Goal: Information Seeking & Learning: Find specific fact

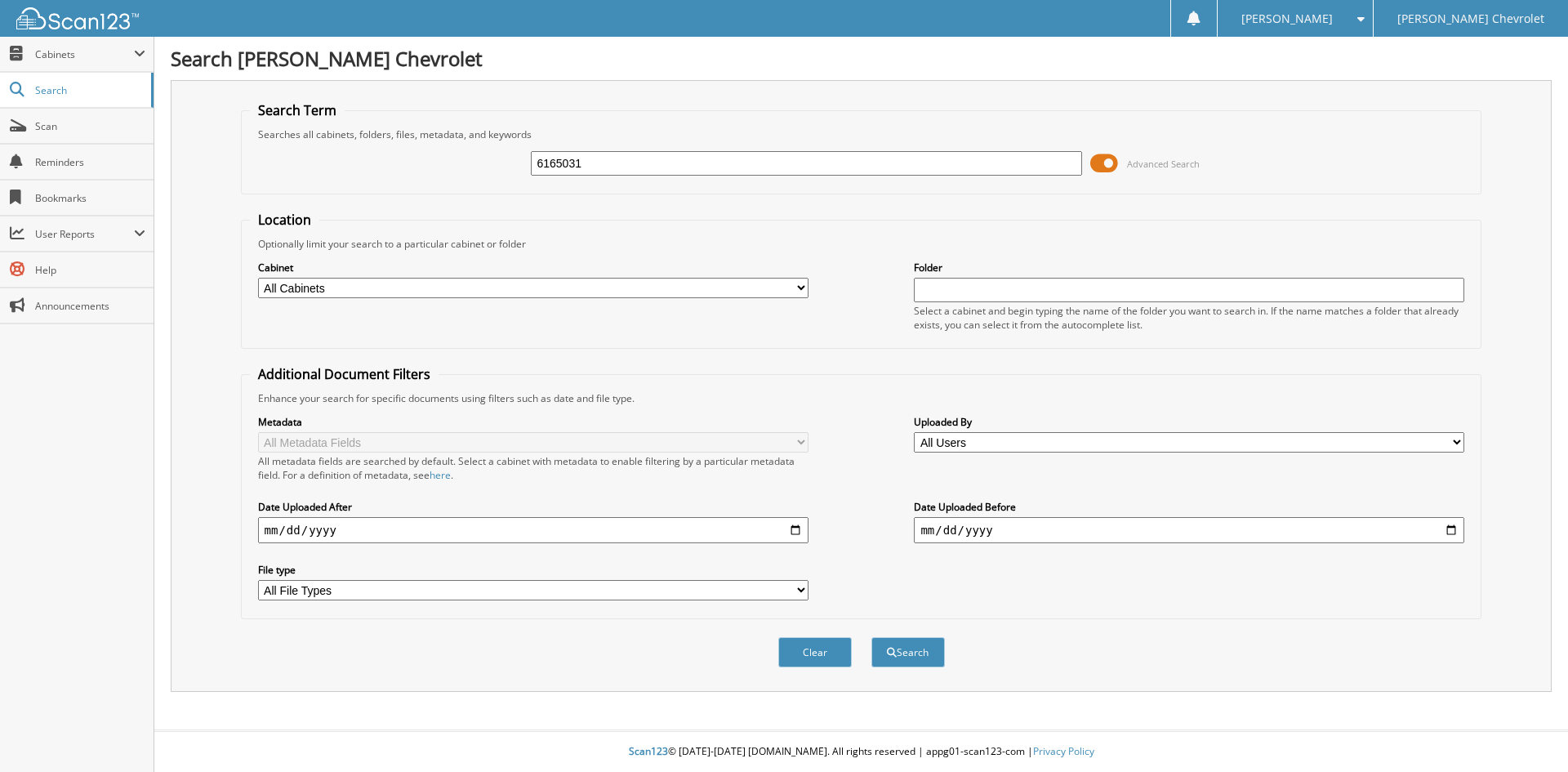
type input "6165031"
click at [872, 637] on button "Search" at bounding box center [909, 652] width 74 height 30
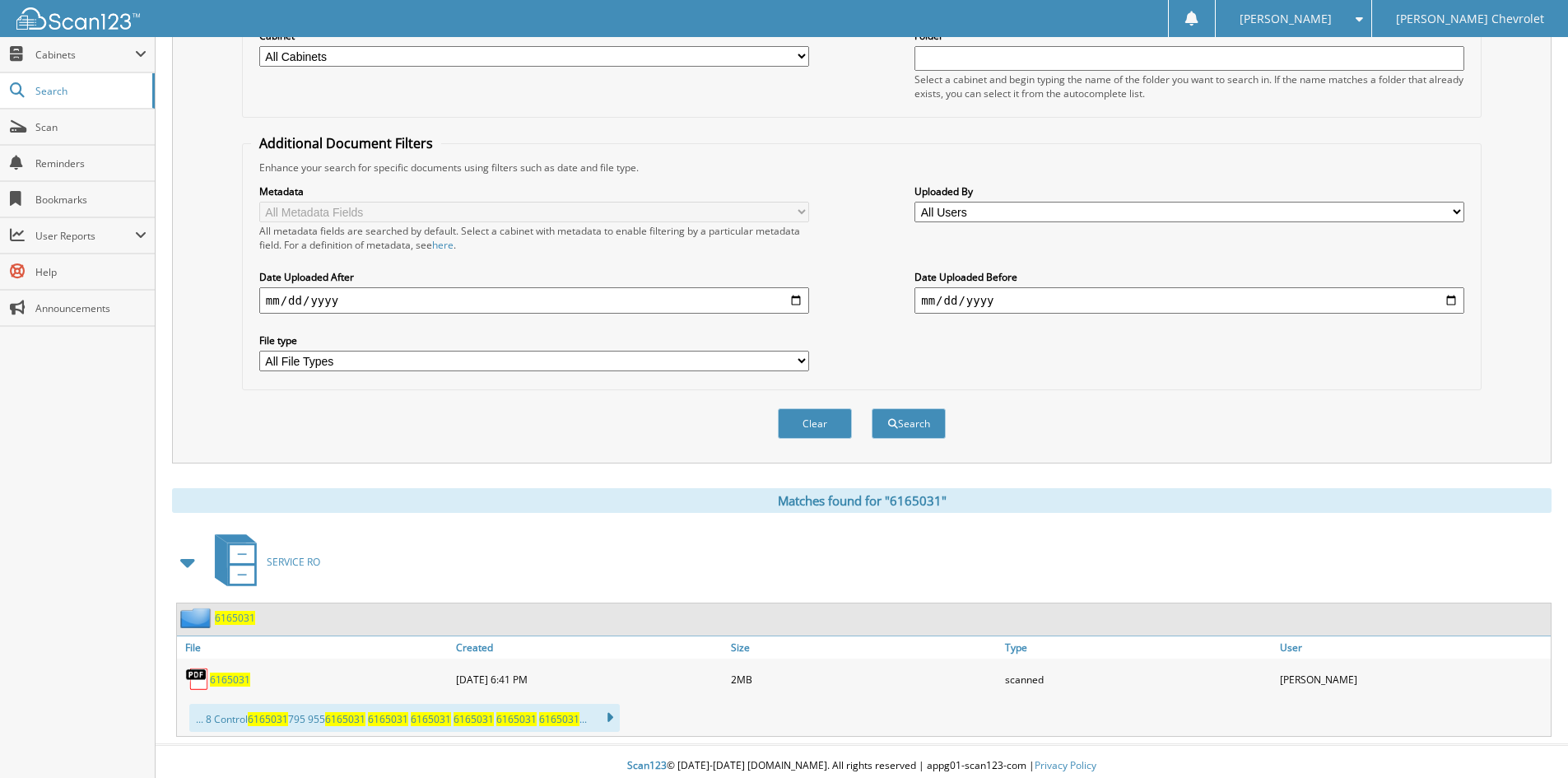
scroll to position [243, 0]
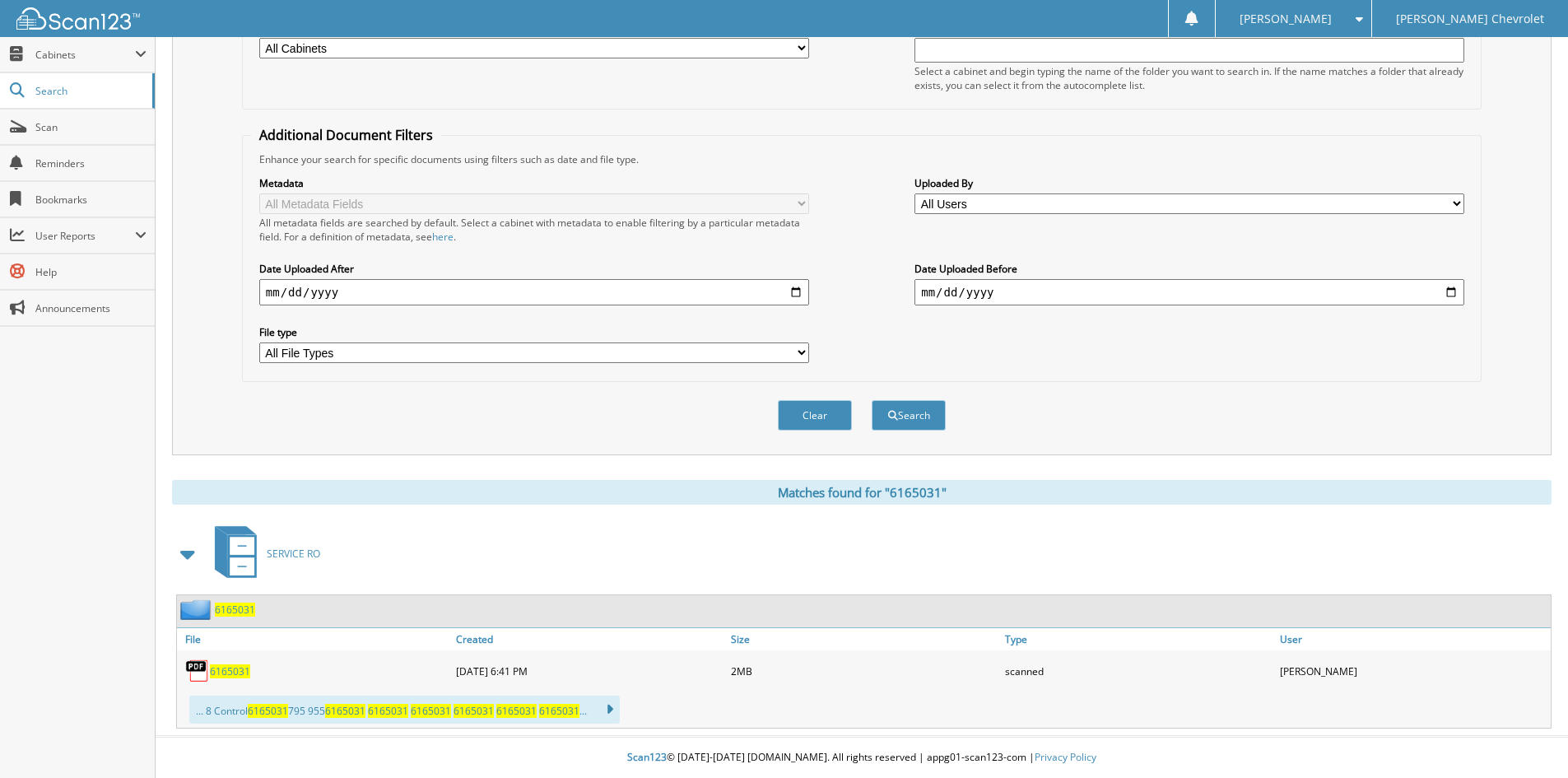
click at [240, 673] on span "6165031" at bounding box center [230, 671] width 41 height 14
click at [973, 385] on div "Clear Search" at bounding box center [861, 415] width 1240 height 67
click at [218, 668] on span "6165031" at bounding box center [230, 671] width 41 height 14
